Goal: Information Seeking & Learning: Learn about a topic

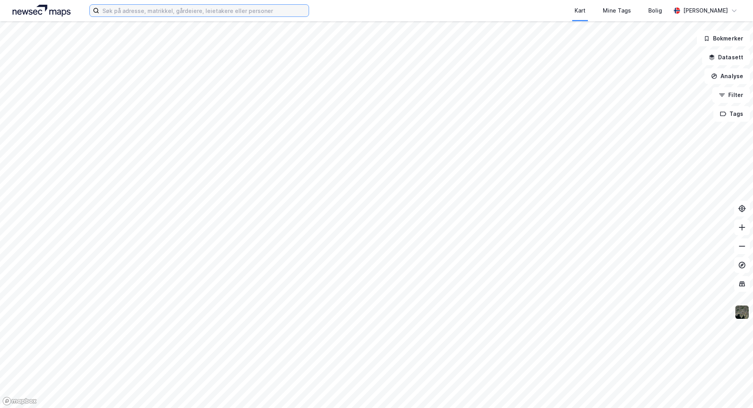
drag, startPoint x: 113, startPoint y: 13, endPoint x: 114, endPoint y: 7, distance: 5.2
click at [113, 13] on input at bounding box center [203, 11] width 209 height 12
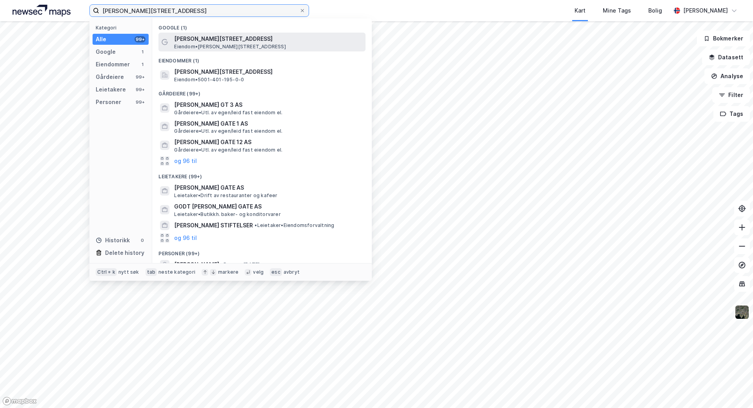
type input "[PERSON_NAME][STREET_ADDRESS]"
click at [198, 38] on span "[PERSON_NAME][STREET_ADDRESS]" at bounding box center [268, 38] width 188 height 9
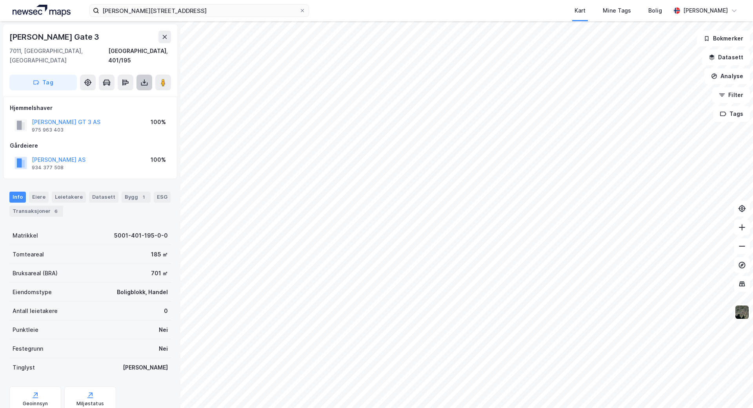
click at [146, 78] on icon at bounding box center [144, 82] width 8 height 8
click at [101, 95] on div "Last ned grunnbok" at bounding box center [106, 98] width 46 height 6
click at [0, 0] on button "[PERSON_NAME] GT 3 AS" at bounding box center [0, 0] width 0 height 0
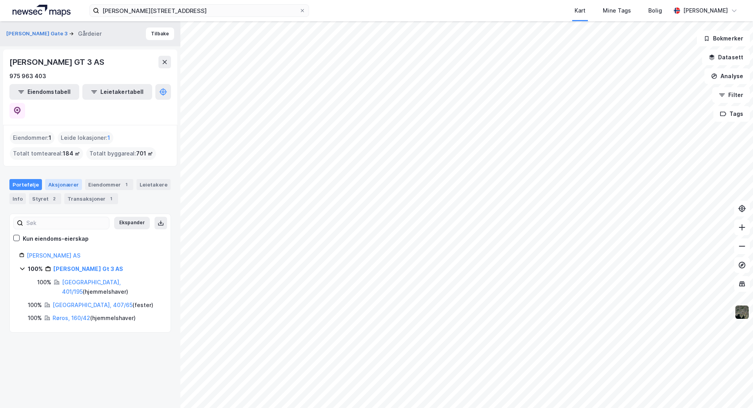
click at [58, 179] on div "Aksjonærer" at bounding box center [63, 184] width 37 height 11
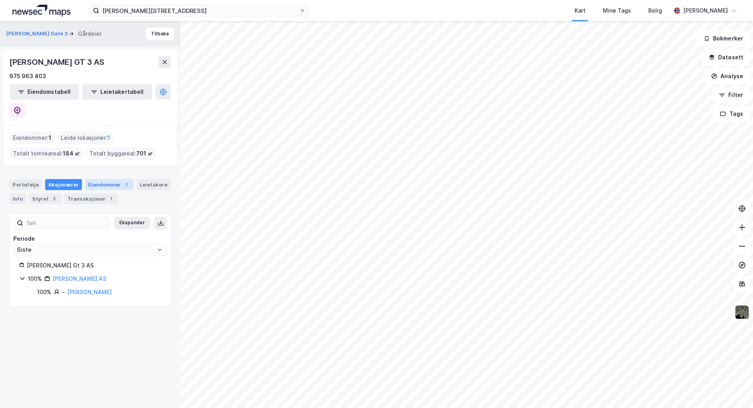
click at [106, 179] on div "Eiendommer 1" at bounding box center [109, 184] width 48 height 11
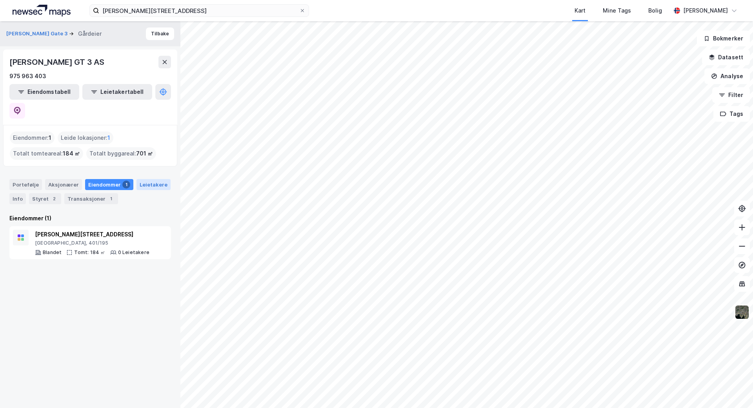
click at [156, 179] on div "Leietakere" at bounding box center [154, 184] width 34 height 11
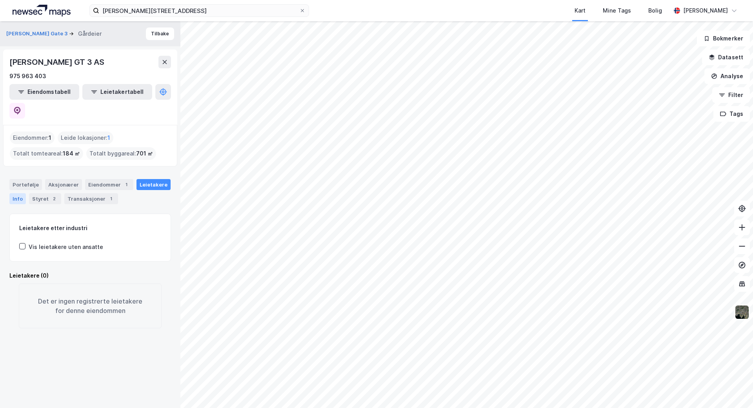
click at [14, 193] on div "Info" at bounding box center [17, 198] width 16 height 11
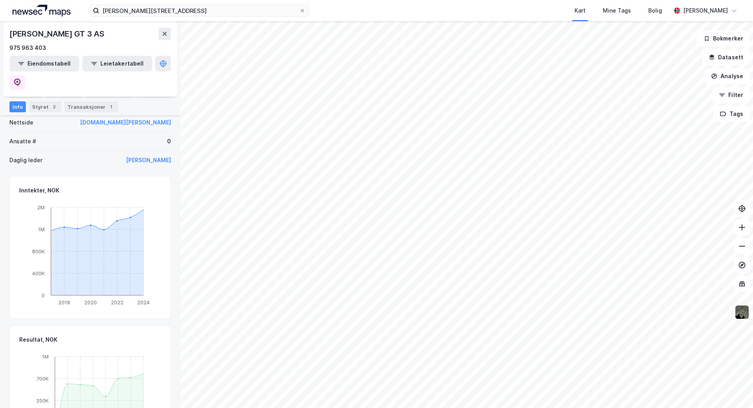
scroll to position [49, 0]
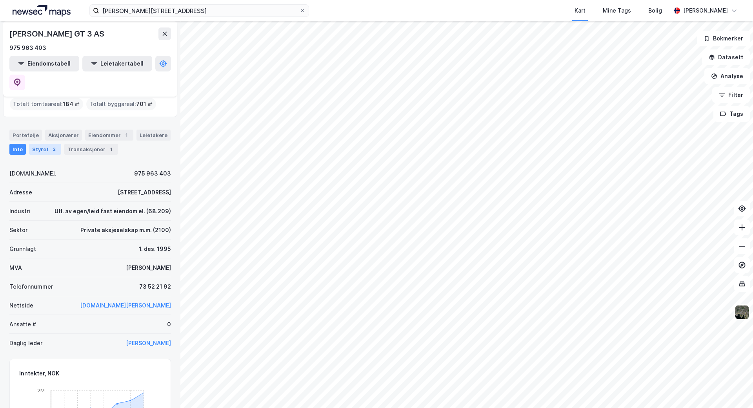
click at [42, 144] on div "Styret 2" at bounding box center [45, 149] width 32 height 11
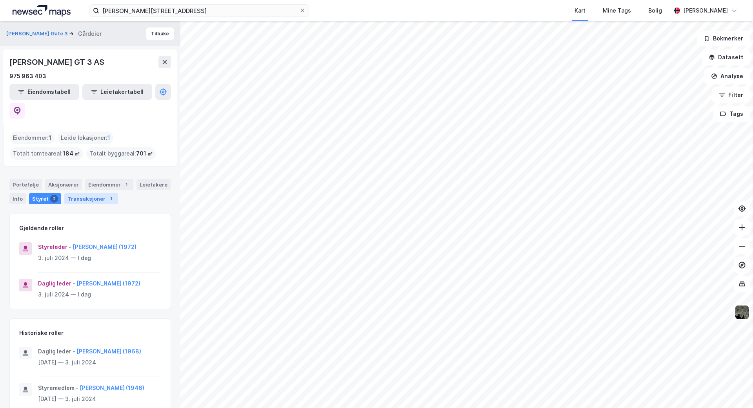
click at [80, 193] on div "Transaksjoner 1" at bounding box center [91, 198] width 54 height 11
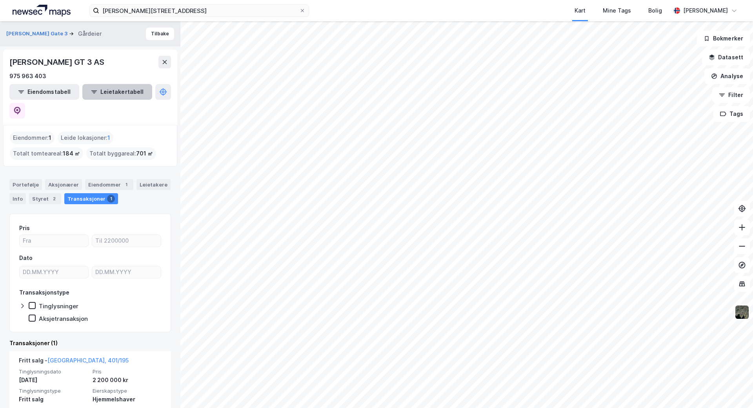
click at [98, 93] on button "Leietakertabell" at bounding box center [117, 92] width 70 height 16
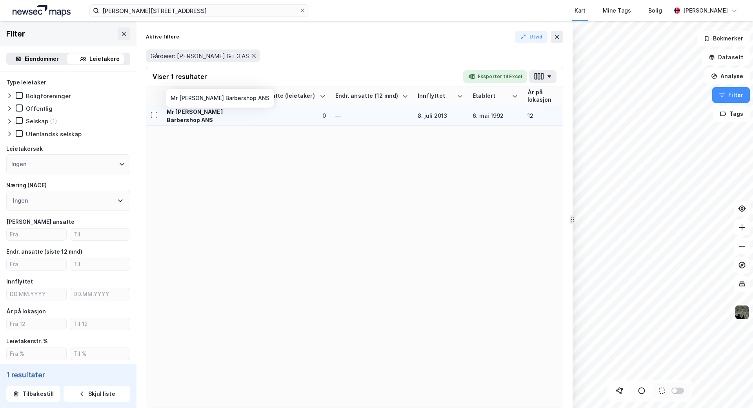
click at [204, 115] on div "Mr [PERSON_NAME] Barbershop ANS" at bounding box center [209, 115] width 85 height 16
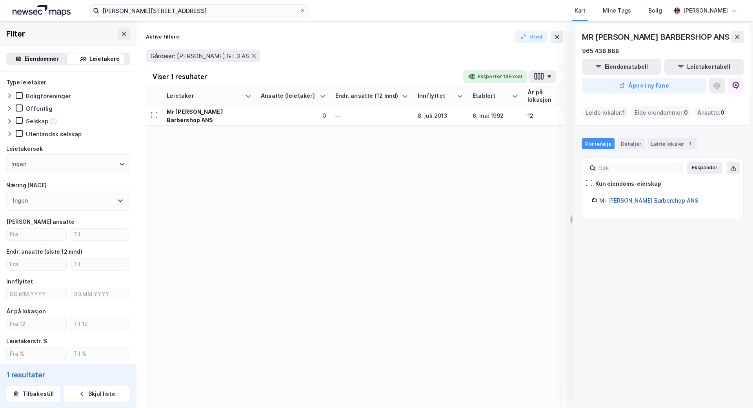
click at [618, 199] on link "Mr [PERSON_NAME] Barbershop ANS" at bounding box center [648, 200] width 99 height 7
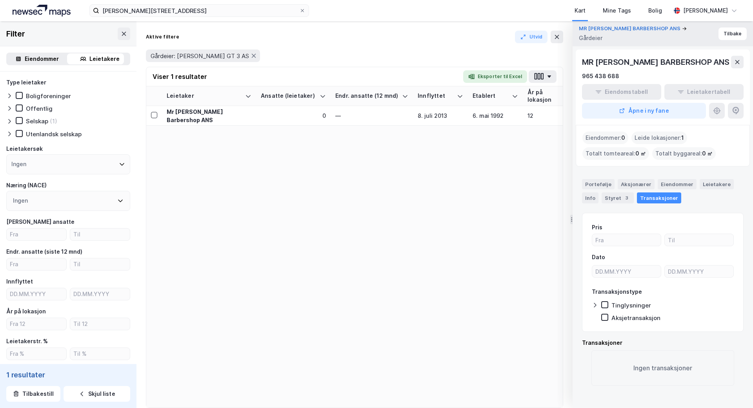
click at [724, 33] on button "Tilbake" at bounding box center [733, 33] width 28 height 13
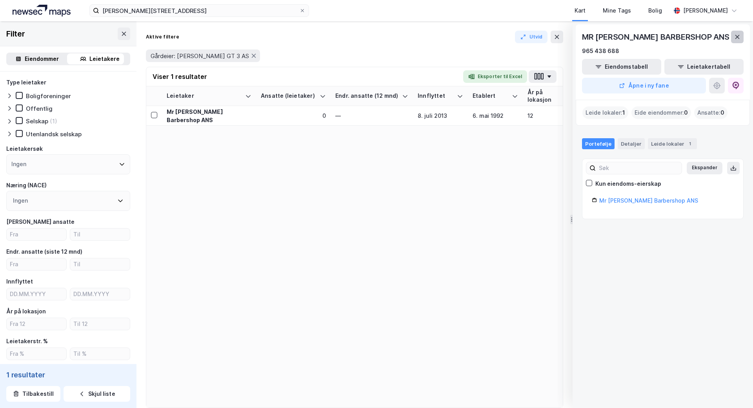
click at [737, 35] on icon at bounding box center [737, 37] width 6 height 6
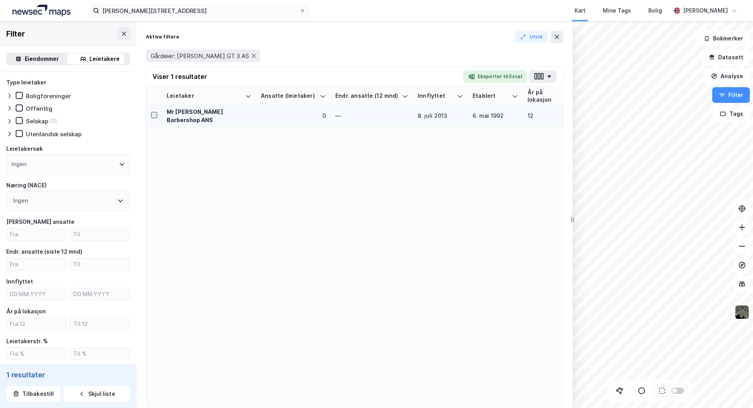
click at [153, 114] on icon at bounding box center [153, 114] width 5 height 5
click at [209, 115] on div "Mr [PERSON_NAME] Barbershop ANS" at bounding box center [209, 115] width 85 height 16
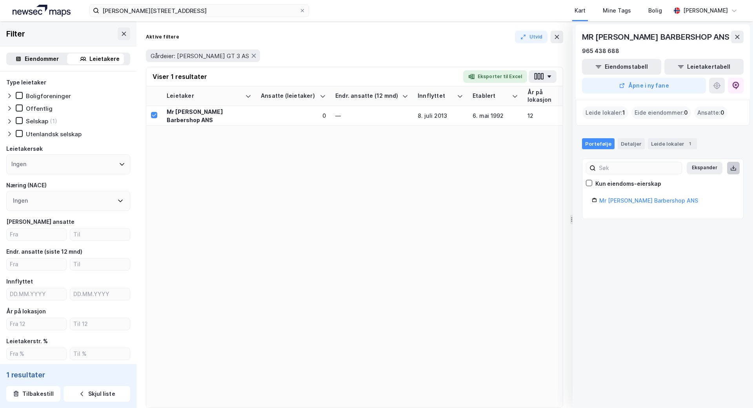
click at [730, 166] on icon at bounding box center [733, 168] width 6 height 6
click at [737, 36] on icon at bounding box center [737, 37] width 6 height 6
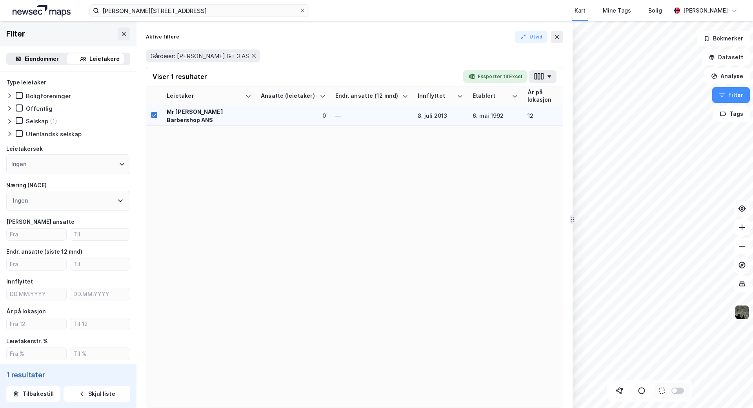
click at [155, 113] on icon at bounding box center [153, 114] width 5 height 5
click at [549, 74] on button "button" at bounding box center [543, 76] width 28 height 13
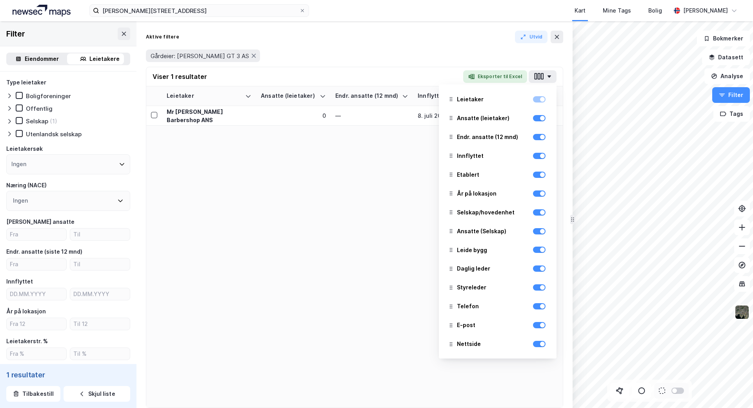
click at [119, 163] on icon at bounding box center [122, 164] width 6 height 6
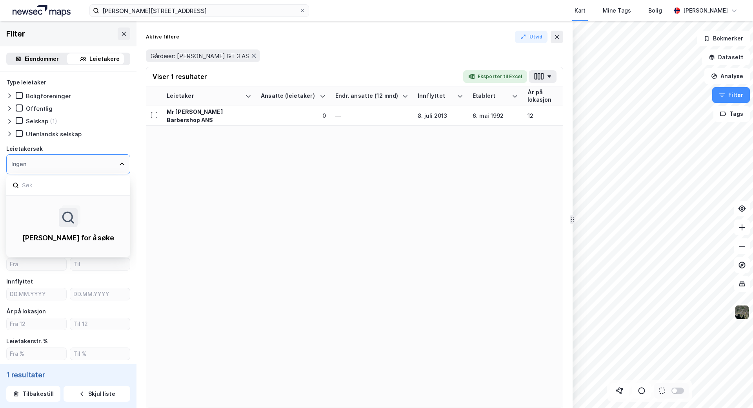
click at [119, 163] on icon at bounding box center [122, 164] width 6 height 6
drag, startPoint x: 168, startPoint y: 219, endPoint x: 105, endPoint y: 146, distance: 96.8
click at [166, 218] on div "Leietaker Ansatte (leietaker) Endr. ansatte (12 mnd) Innflyttet Etablert År på …" at bounding box center [354, 246] width 417 height 321
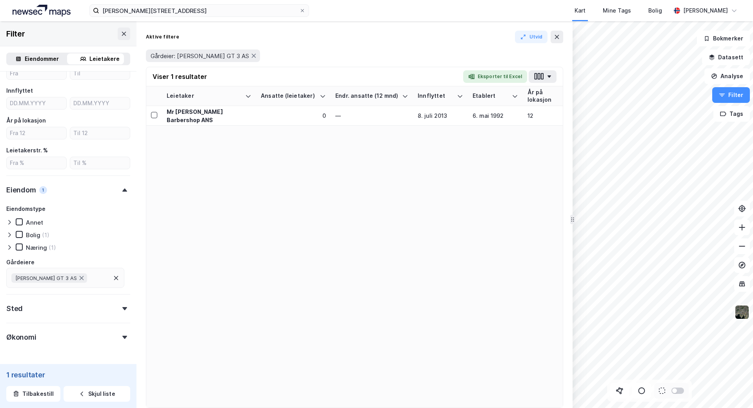
scroll to position [191, 0]
click at [25, 336] on div "Økonomi" at bounding box center [21, 335] width 30 height 9
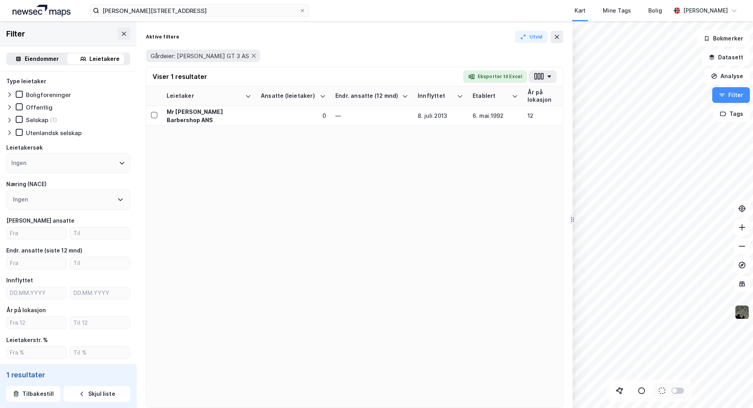
scroll to position [0, 0]
drag, startPoint x: 187, startPoint y: 115, endPoint x: 153, endPoint y: 136, distance: 39.6
click at [152, 136] on div "Leietaker Ansatte (leietaker) Endr. ansatte (12 mnd) Innflyttet Etablert År på …" at bounding box center [354, 246] width 417 height 321
click at [152, 115] on icon at bounding box center [153, 114] width 5 height 5
click at [121, 32] on icon at bounding box center [124, 34] width 6 height 6
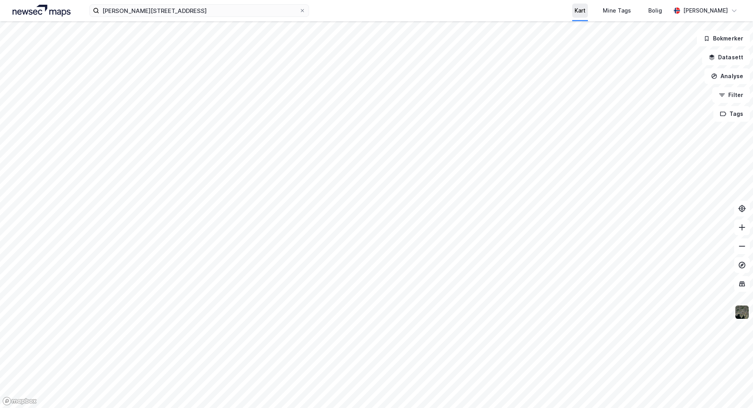
click at [586, 10] on div "Kart" at bounding box center [580, 10] width 11 height 9
click at [733, 76] on button "Analyse" at bounding box center [727, 76] width 46 height 16
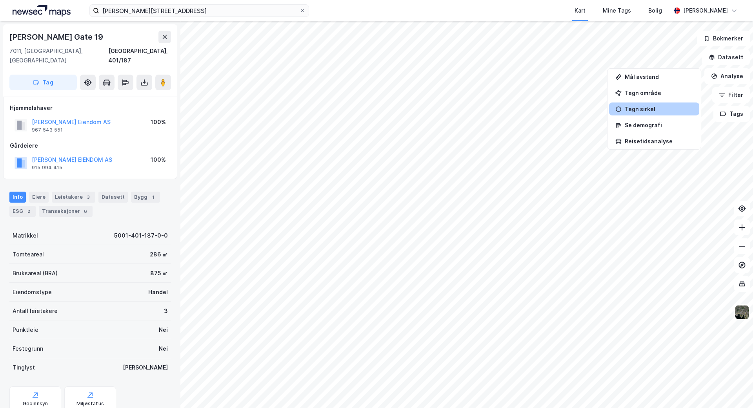
scroll to position [0, 0]
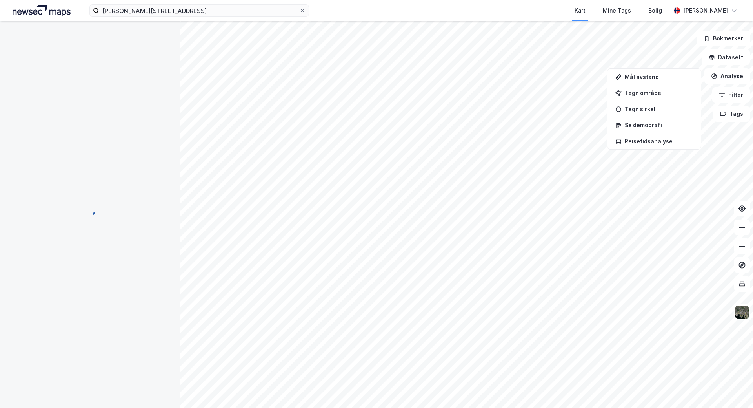
scroll to position [0, 0]
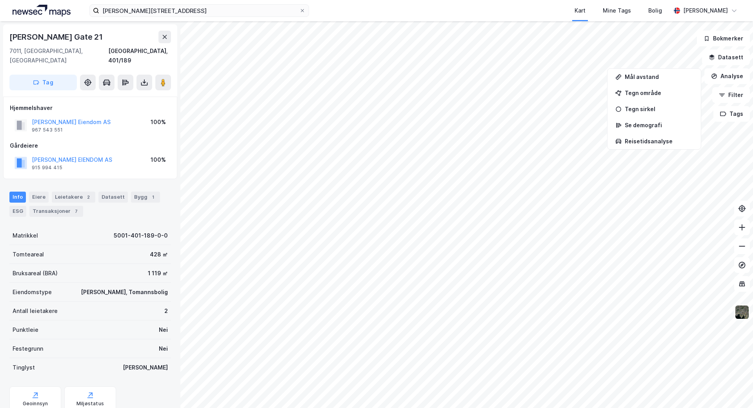
scroll to position [0, 0]
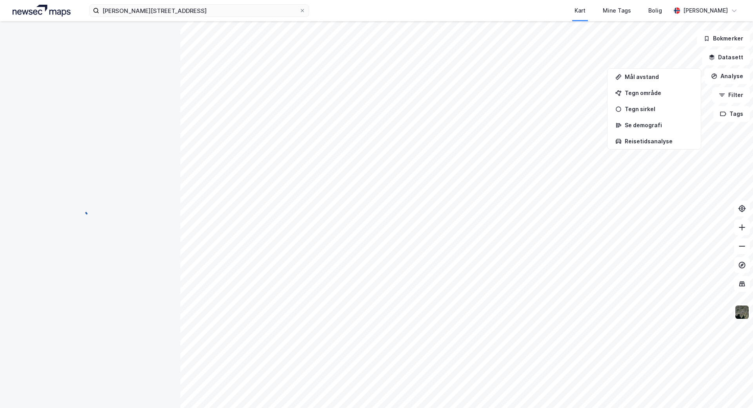
scroll to position [0, 0]
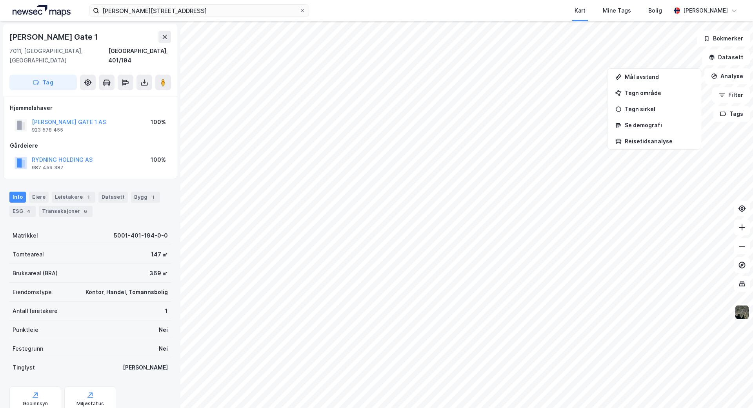
scroll to position [0, 0]
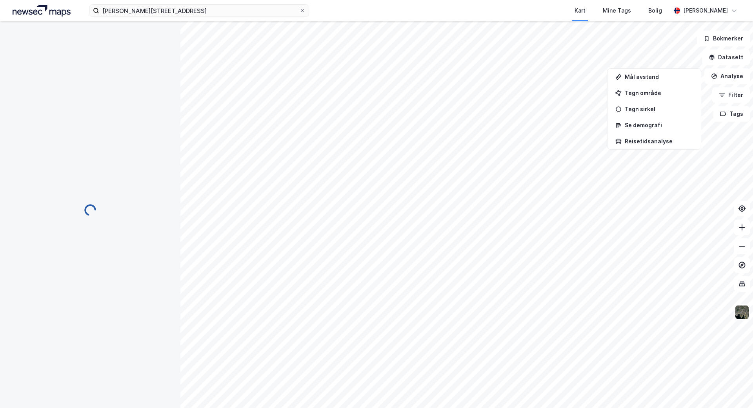
scroll to position [0, 0]
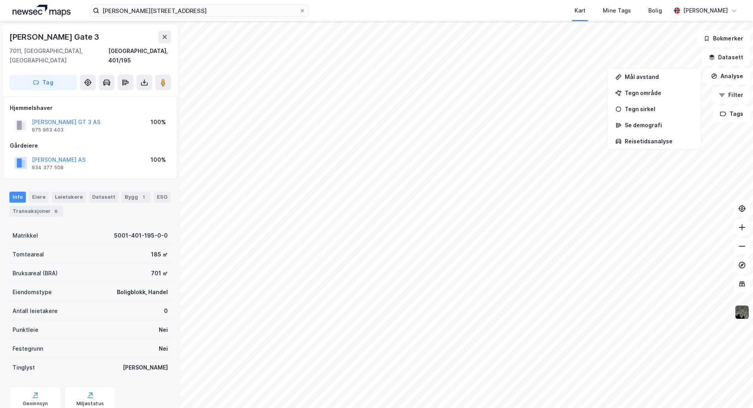
scroll to position [0, 0]
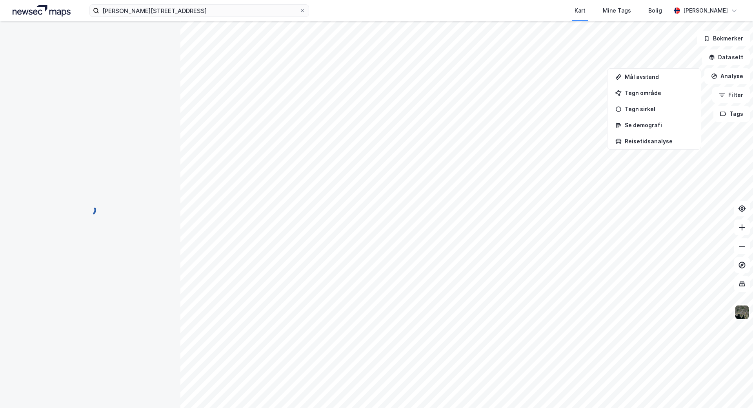
scroll to position [0, 0]
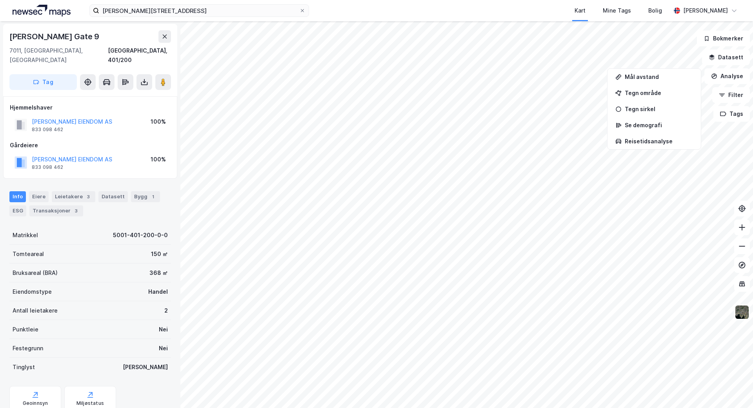
scroll to position [0, 0]
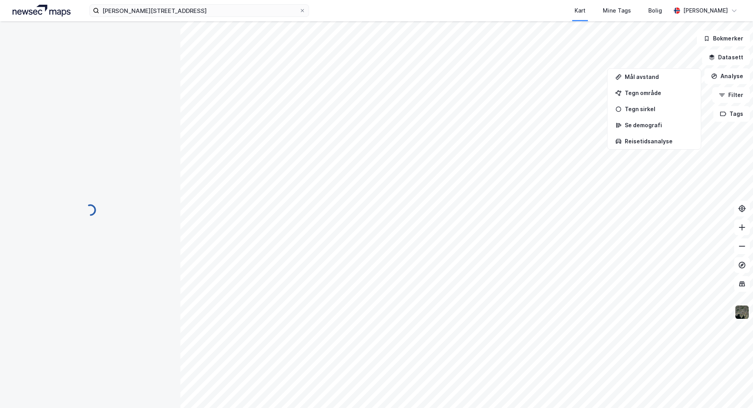
scroll to position [0, 0]
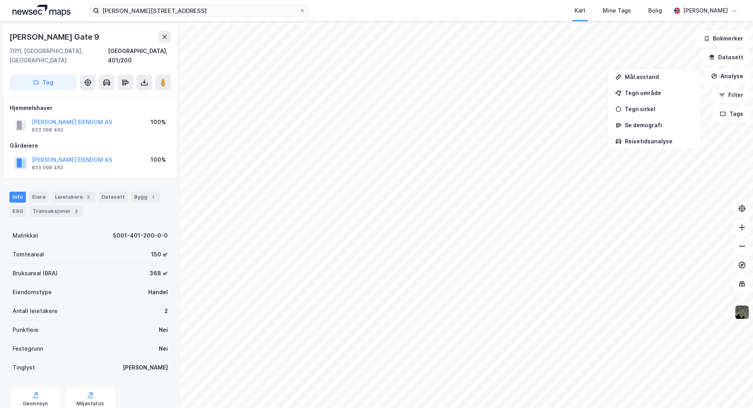
scroll to position [0, 0]
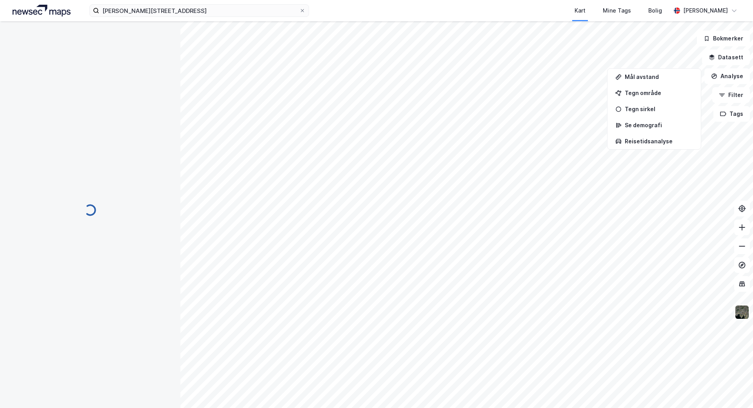
scroll to position [0, 0]
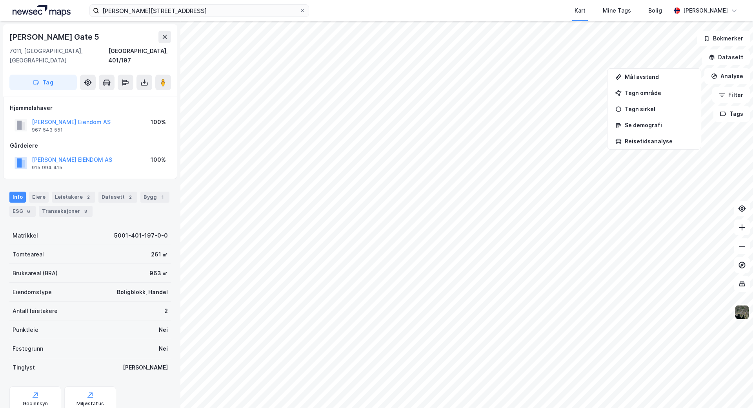
scroll to position [0, 0]
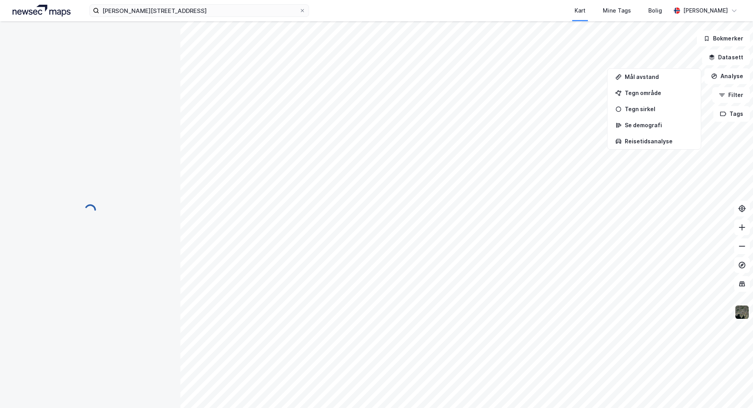
scroll to position [0, 0]
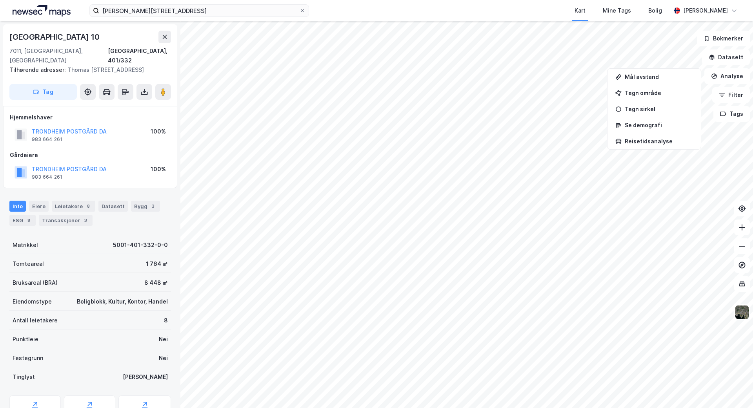
scroll to position [0, 0]
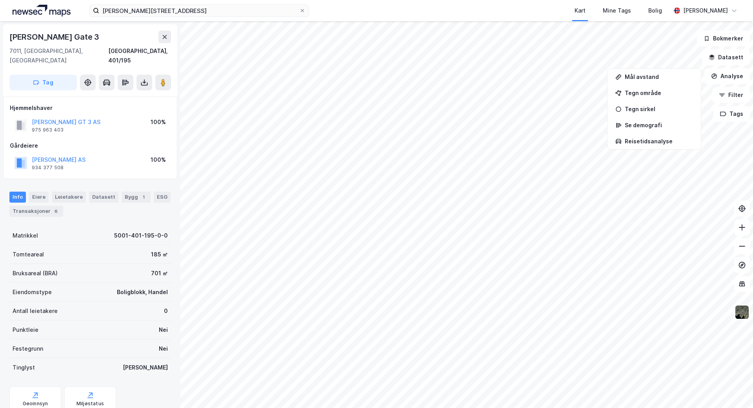
scroll to position [0, 0]
click at [0, 0] on button "[PERSON_NAME] AS" at bounding box center [0, 0] width 0 height 0
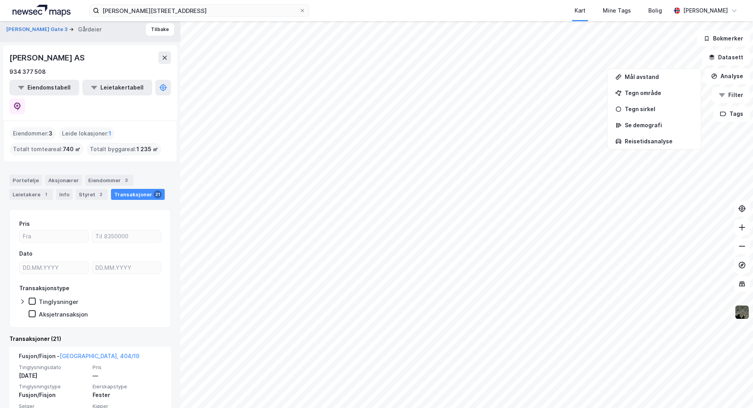
scroll to position [187, 0]
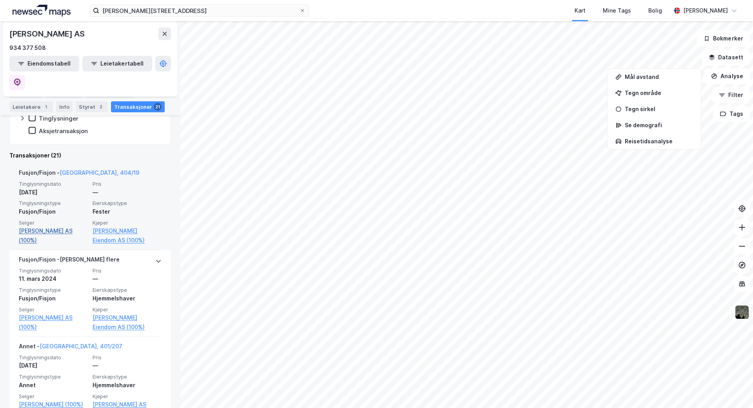
click at [33, 226] on link "[PERSON_NAME] AS (100%)" at bounding box center [53, 235] width 69 height 19
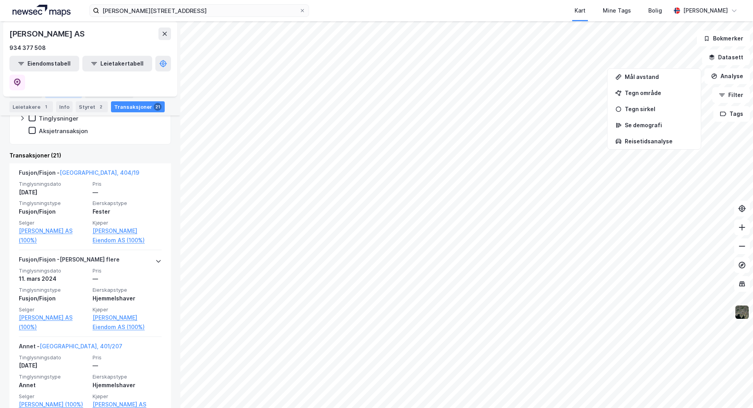
click at [60, 93] on div "Aksjonærer" at bounding box center [63, 92] width 37 height 11
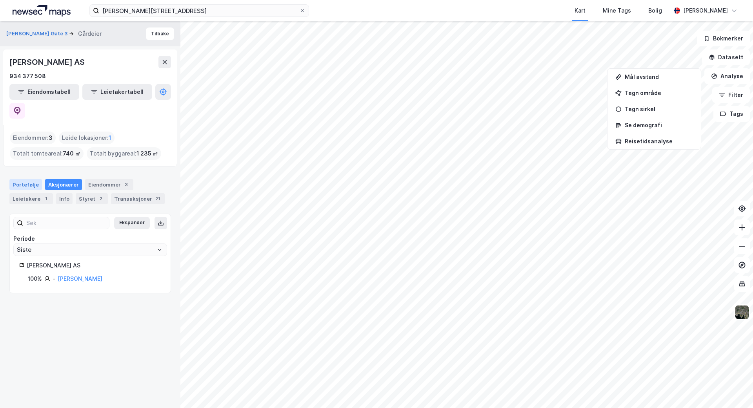
click at [21, 179] on div "Portefølje" at bounding box center [25, 184] width 33 height 11
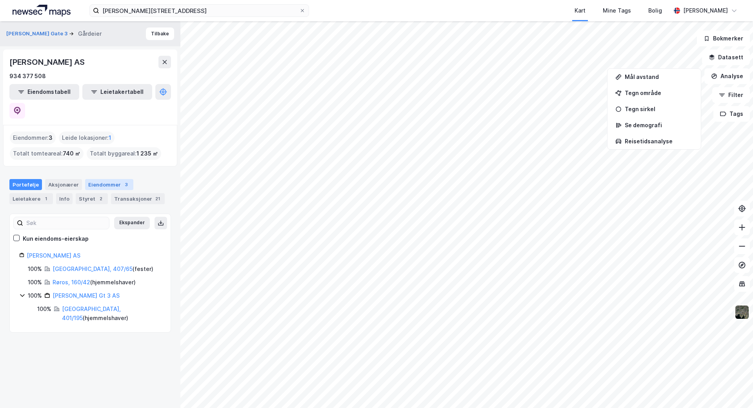
click at [107, 179] on div "Eiendommer 3" at bounding box center [109, 184] width 48 height 11
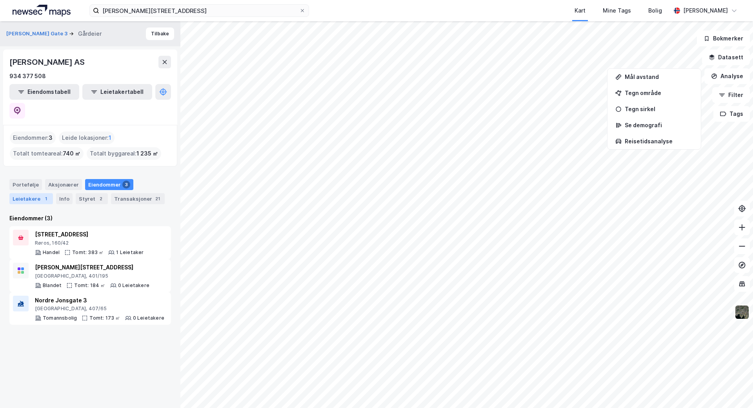
click at [30, 193] on div "Leietakere 1" at bounding box center [31, 198] width 44 height 11
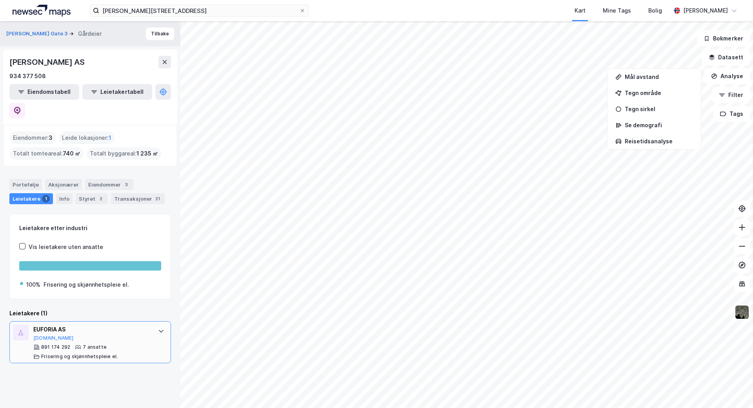
click at [47, 324] on div "EUFORIA AS" at bounding box center [91, 328] width 117 height 9
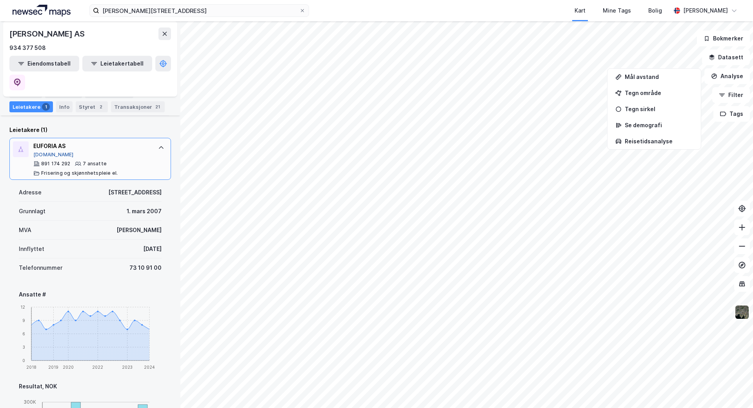
click at [41, 151] on button "[DOMAIN_NAME]" at bounding box center [53, 154] width 40 height 6
